Goal: Task Accomplishment & Management: Manage account settings

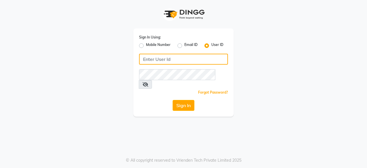
click at [195, 59] on input "Username" at bounding box center [183, 59] width 89 height 11
type input "headlockspb"
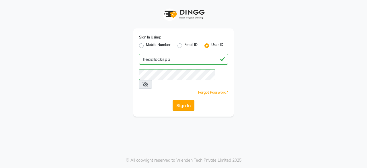
click at [177, 100] on button "Sign In" at bounding box center [184, 105] width 22 height 11
